Goal: Task Accomplishment & Management: Manage account settings

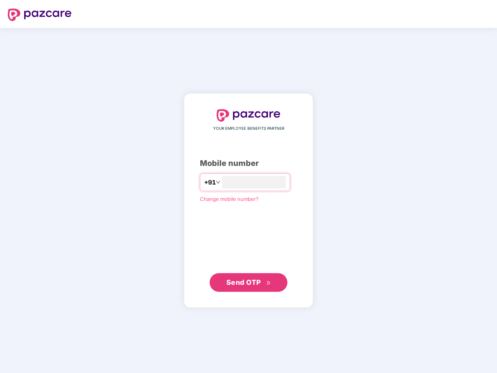
click at [248, 187] on input "number" at bounding box center [254, 182] width 64 height 12
click at [40, 15] on img at bounding box center [40, 15] width 64 height 12
click at [204, 182] on span "+91" at bounding box center [210, 183] width 12 height 10
click at [248, 283] on span "Send OTP" at bounding box center [243, 282] width 35 height 8
